Goal: Navigation & Orientation: Find specific page/section

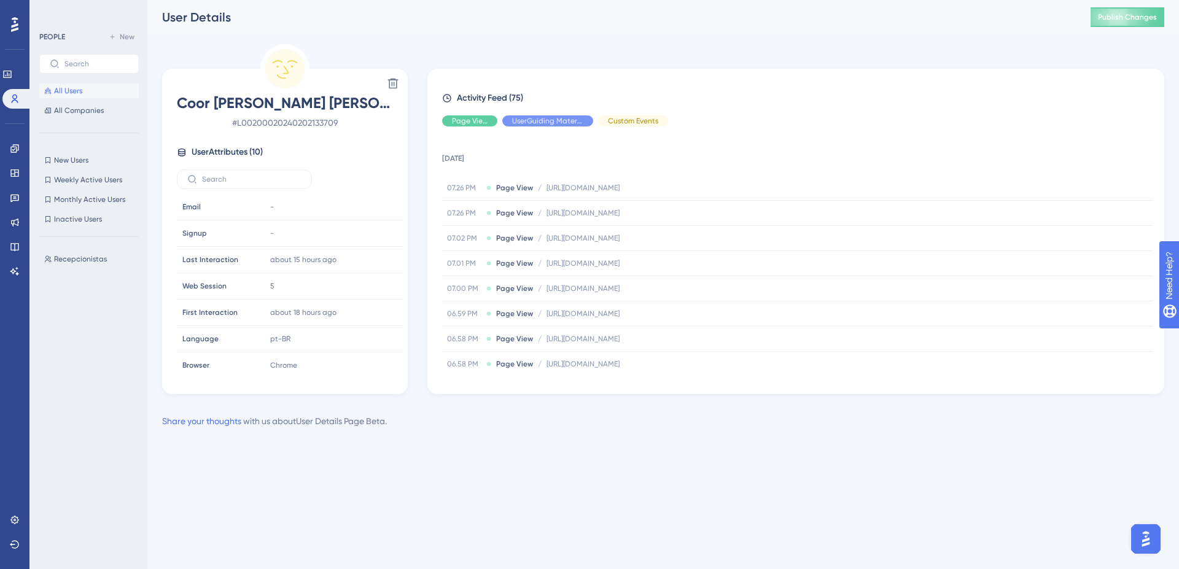
scroll to position [84, 0]
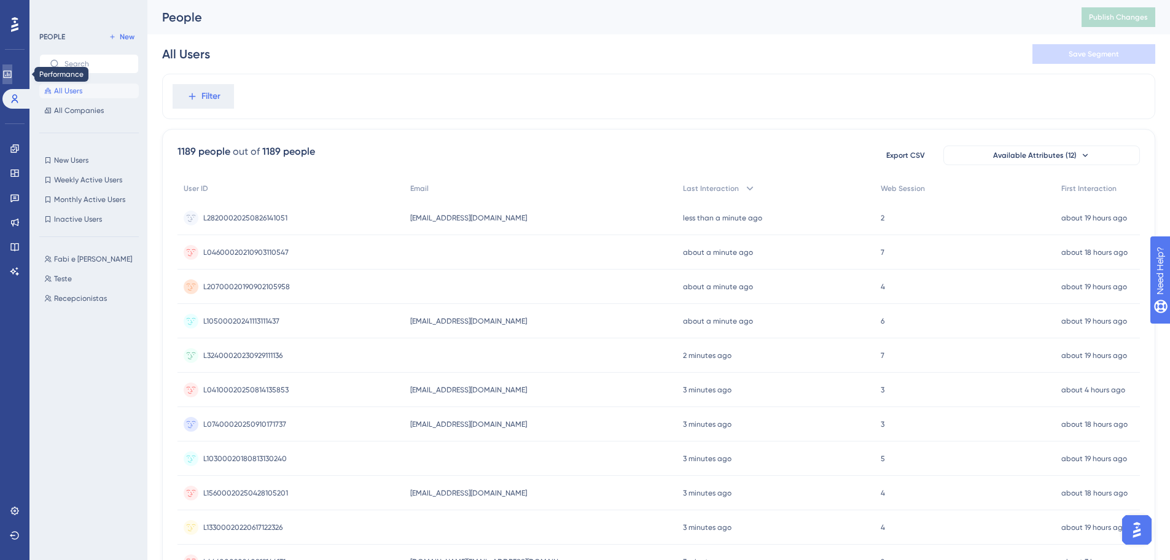
click at [11, 74] on icon at bounding box center [7, 74] width 8 height 7
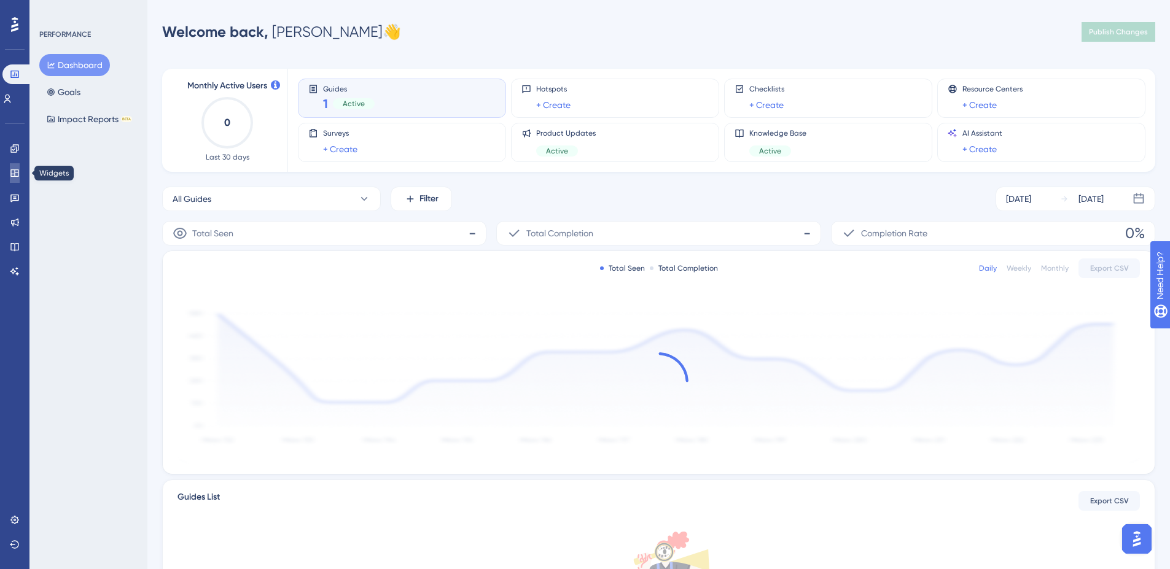
click at [15, 174] on icon at bounding box center [14, 172] width 8 height 7
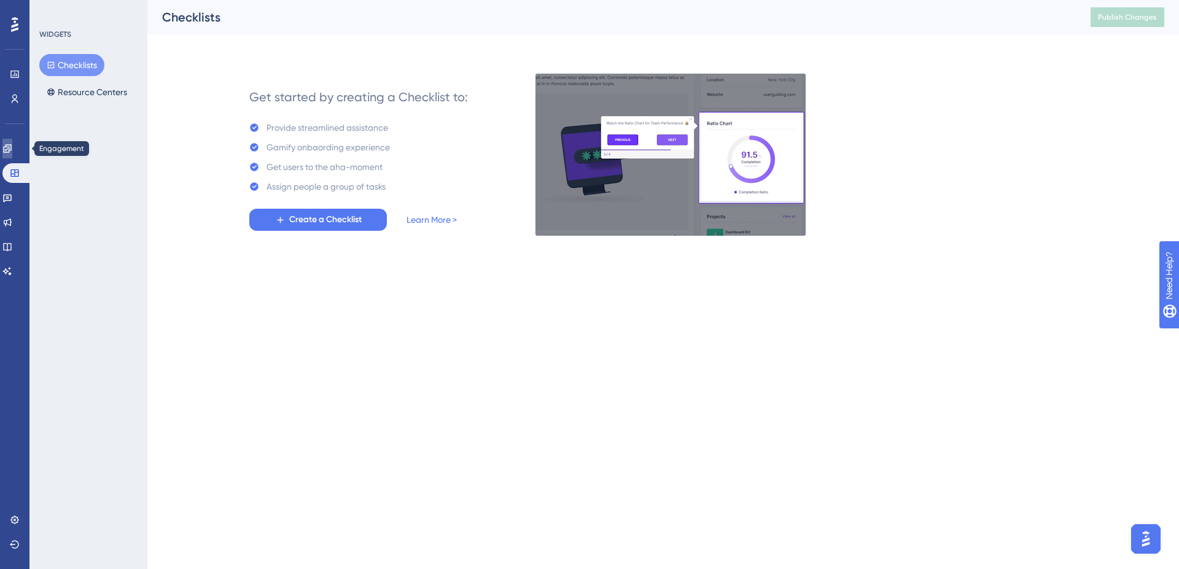
click at [12, 151] on icon at bounding box center [7, 149] width 10 height 10
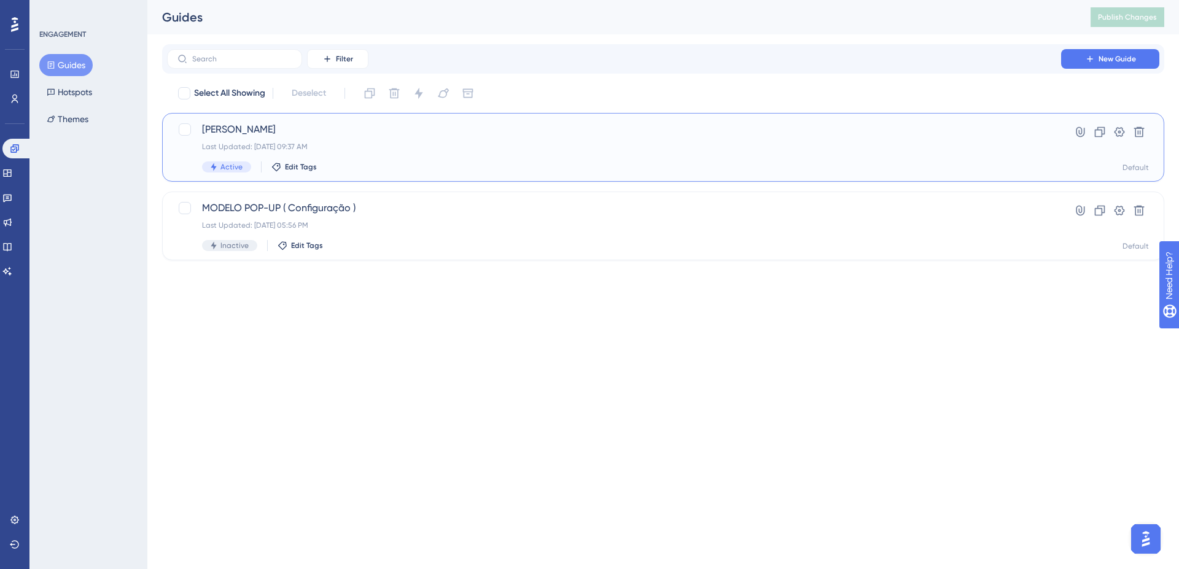
click at [304, 149] on div "Last Updated: Sep 25 2025, 09:37 AM" at bounding box center [614, 147] width 824 height 10
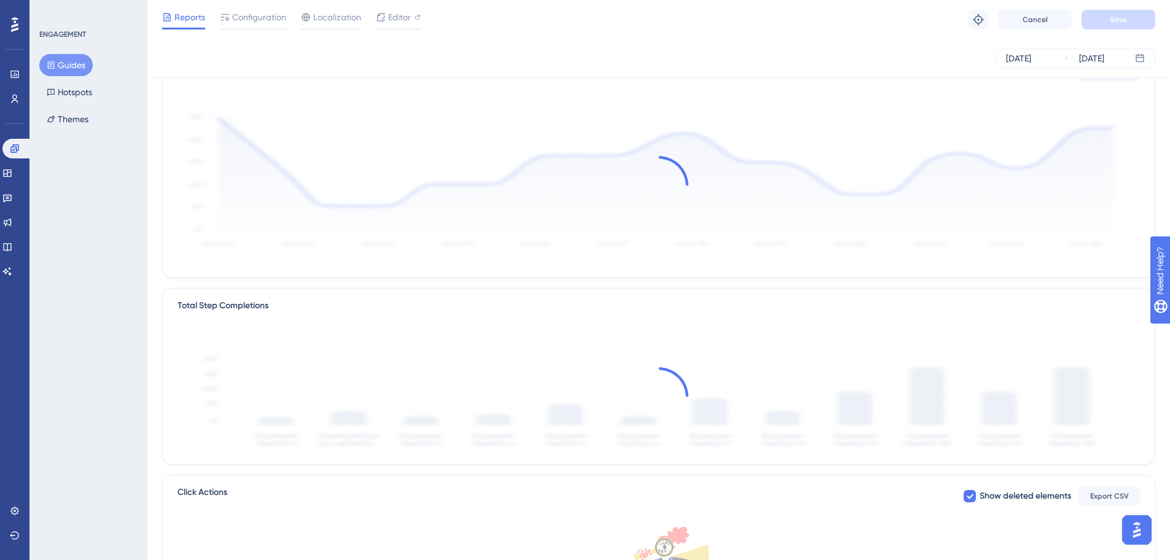
scroll to position [0, 9]
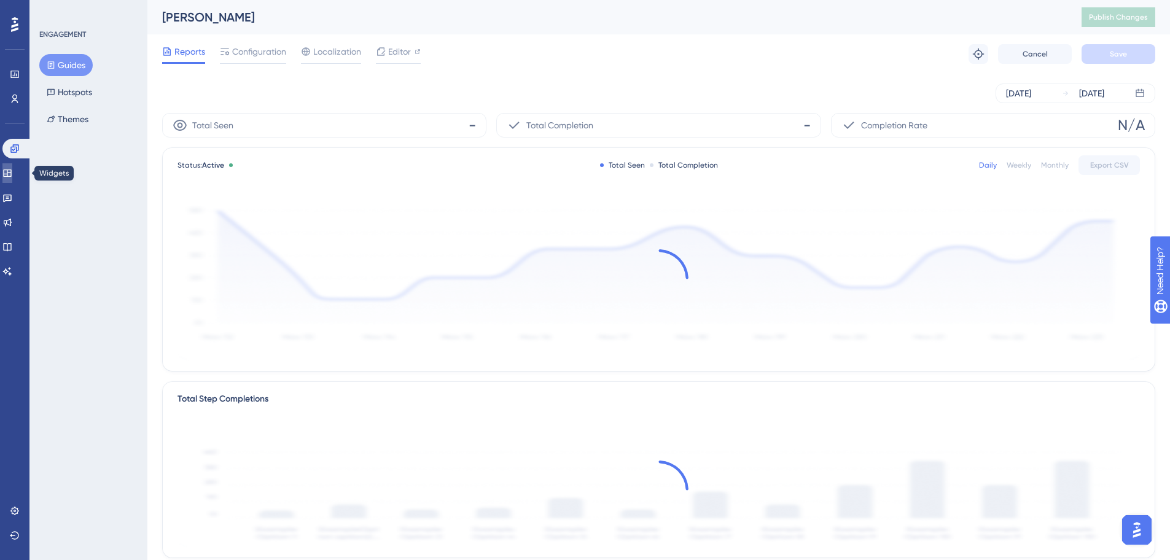
click at [12, 177] on icon at bounding box center [7, 173] width 10 height 10
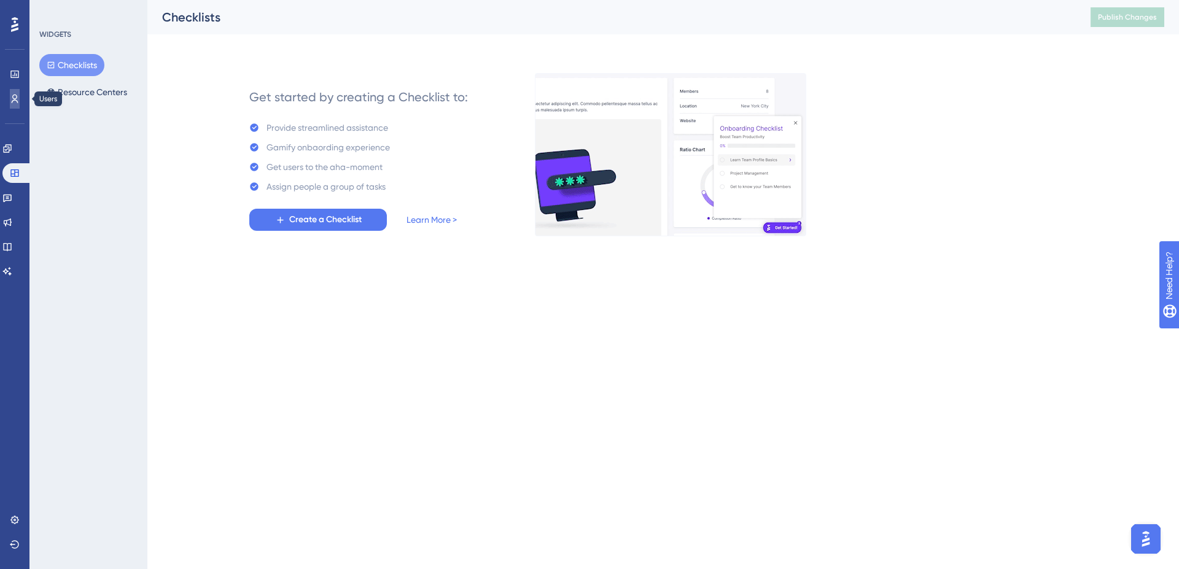
click at [10, 99] on link at bounding box center [15, 99] width 10 height 20
